Goal: Transaction & Acquisition: Book appointment/travel/reservation

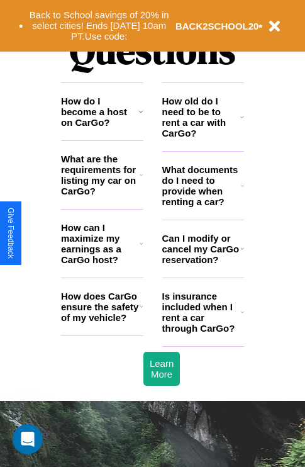
scroll to position [1525, 0]
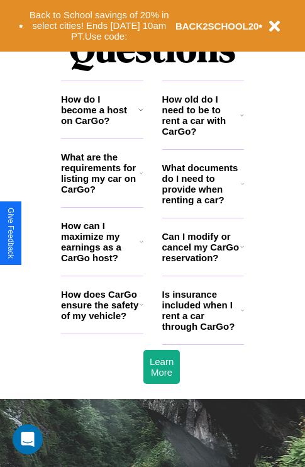
click at [102, 193] on h3 "What are the requirements for listing my car on CarGo?" at bounding box center [100, 173] width 79 height 43
click at [203, 330] on h3 "Is insurance included when I rent a car through CarGo?" at bounding box center [201, 310] width 79 height 43
click at [99, 26] on button "Back to School savings of 20% in select cities! Ends [DATE] 10am PT. Use code:" at bounding box center [99, 25] width 152 height 39
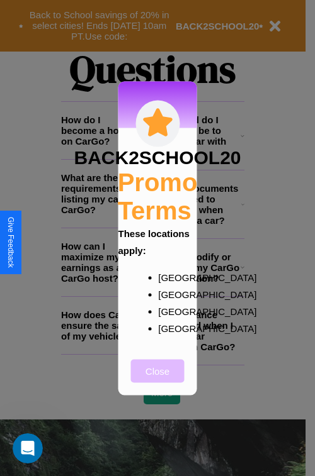
click at [157, 379] on button "Close" at bounding box center [157, 370] width 53 height 23
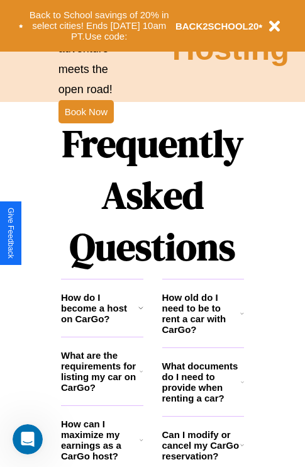
scroll to position [1225, 0]
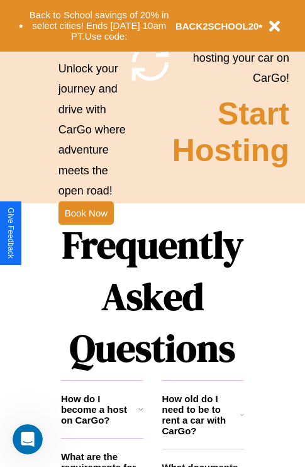
click at [86, 233] on h1 "Frequently Asked Questions" at bounding box center [152, 296] width 183 height 167
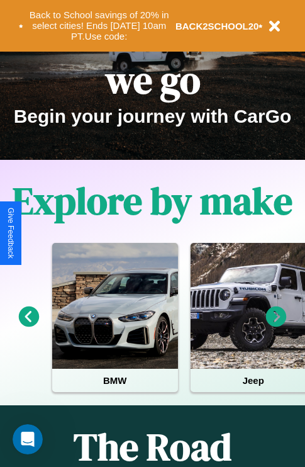
scroll to position [194, 0]
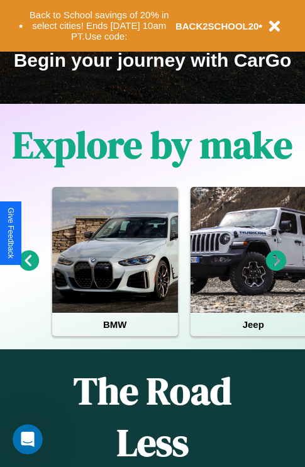
type input "**********"
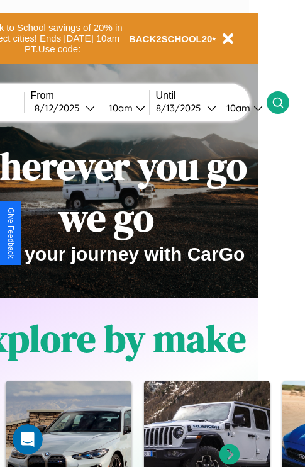
click at [284, 102] on icon at bounding box center [278, 102] width 13 height 13
